Goal: Find specific page/section: Find specific page/section

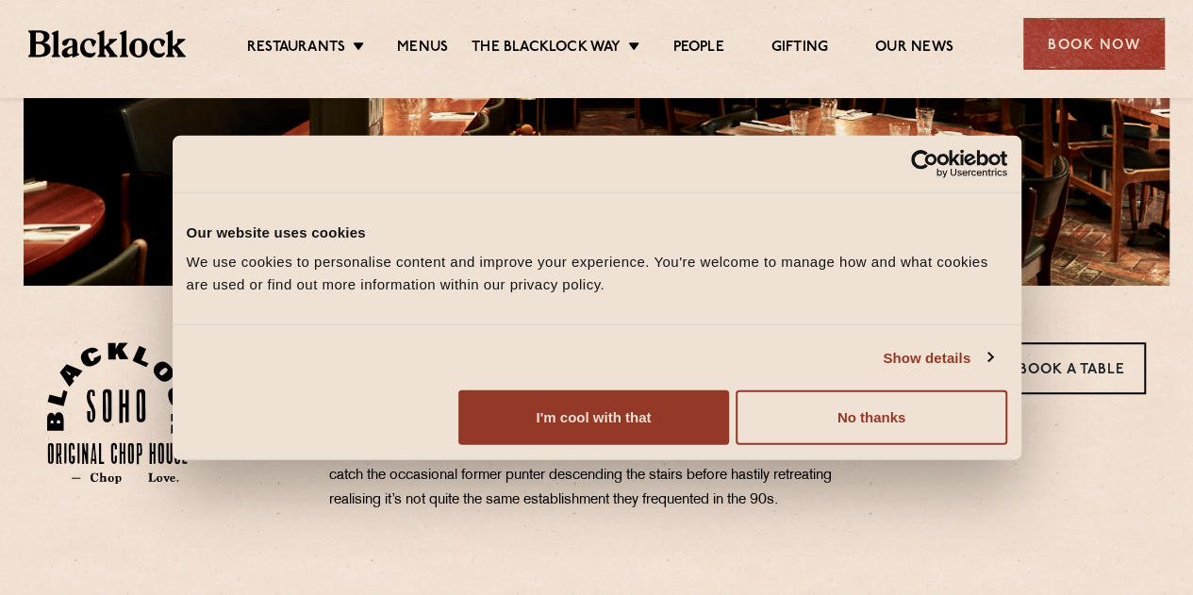
scroll to position [394, 0]
click at [425, 39] on link "Menus" at bounding box center [422, 49] width 51 height 21
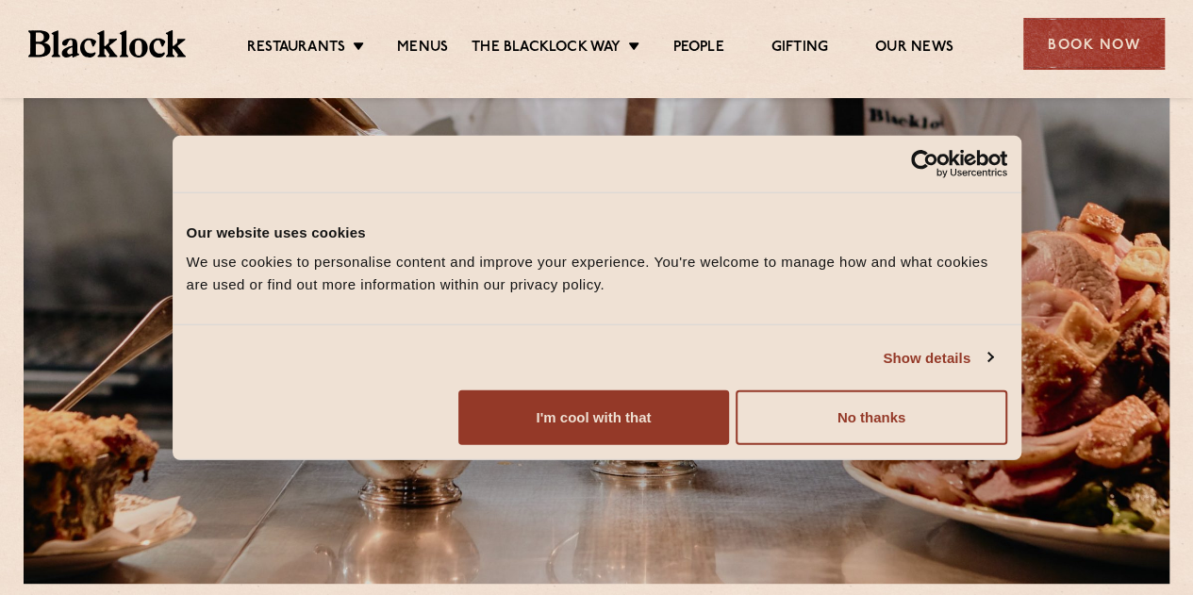
scroll to position [96, 0]
click at [1002, 445] on button "No thanks" at bounding box center [870, 417] width 271 height 55
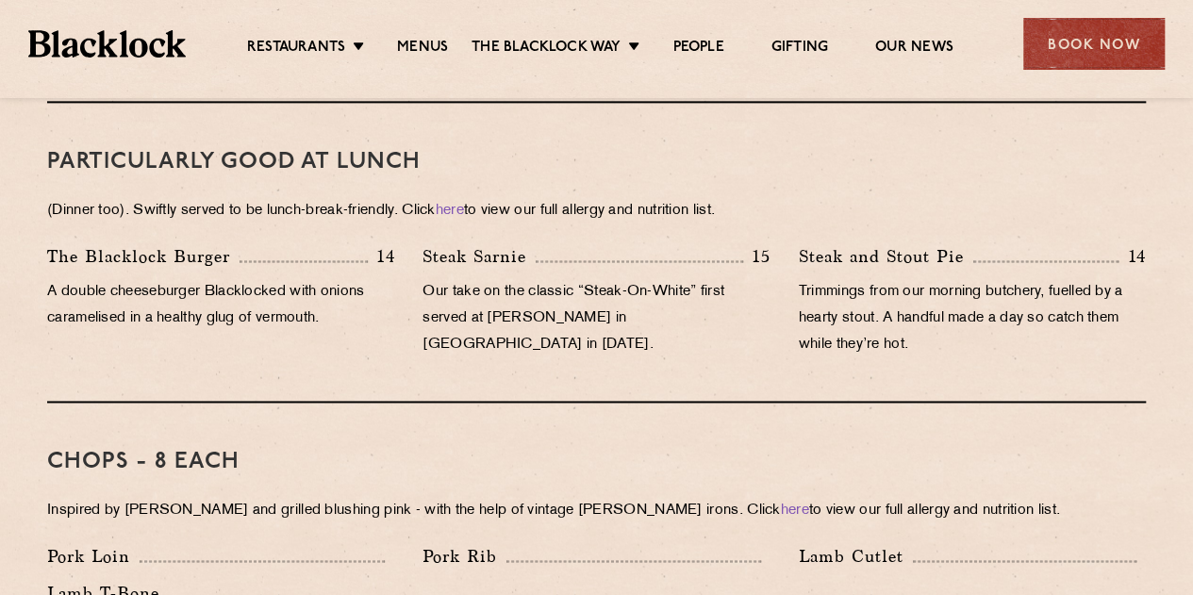
scroll to position [1205, 0]
click at [918, 39] on link "Our News" at bounding box center [914, 49] width 78 height 21
